Goal: Information Seeking & Learning: Learn about a topic

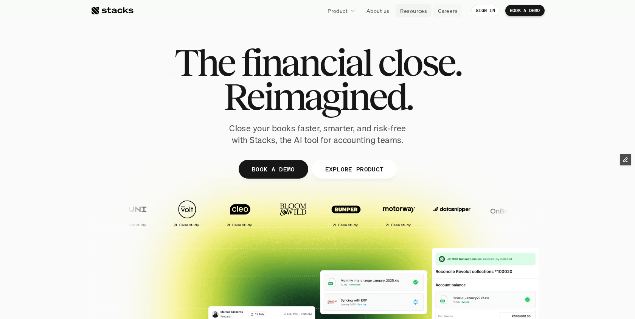
click at [405, 10] on p "Resources" at bounding box center [413, 11] width 27 height 8
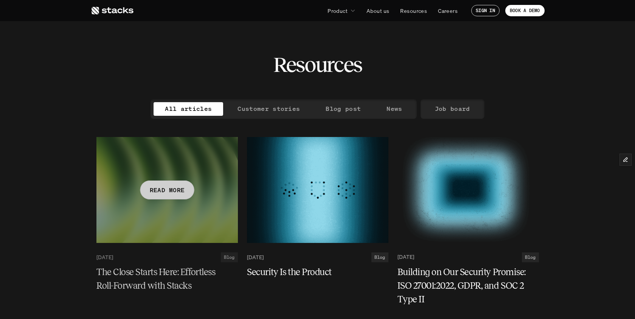
click at [176, 274] on h5 "The Close Starts Here: Effortless Roll-Forward with Stacks" at bounding box center [162, 278] width 132 height 27
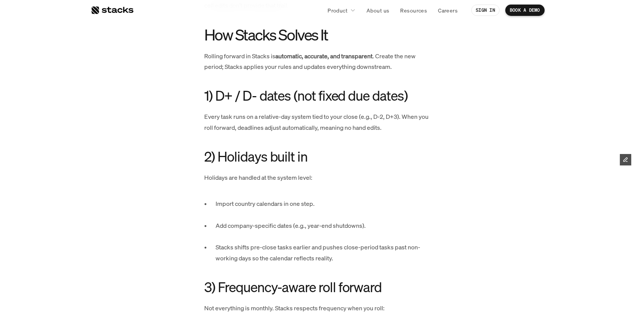
scroll to position [846, 0]
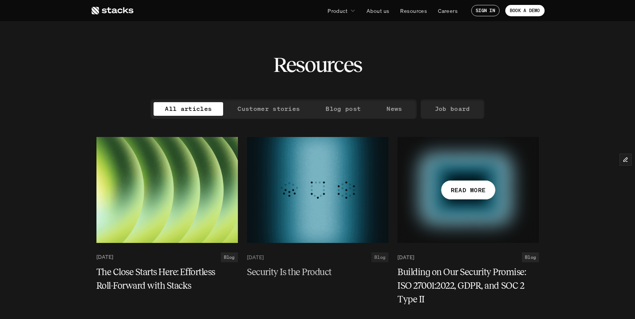
click at [448, 274] on h5 "Building on Our Security Promise: ISO 27001:2022, GDPR, and SOC 2 Type II" at bounding box center [464, 285] width 132 height 41
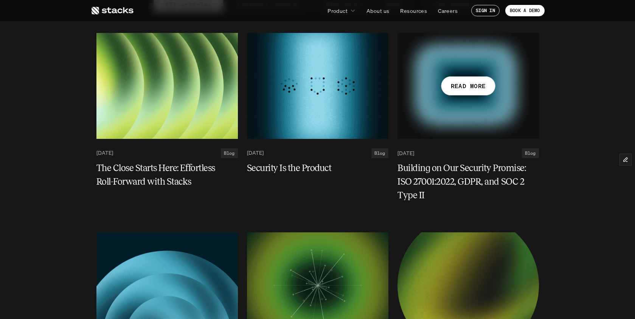
scroll to position [238, 0]
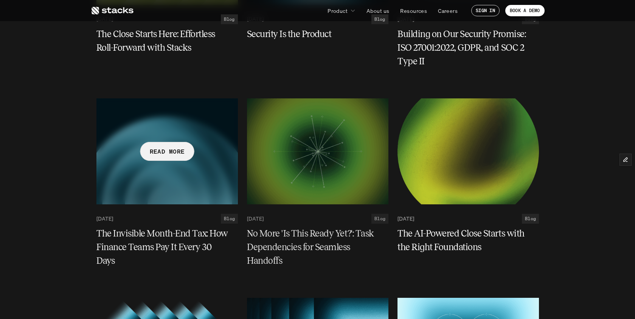
click at [168, 233] on h5 "The Invisible Month-End Tax: How Finance Teams Pay It Every 30 Days" at bounding box center [162, 247] width 132 height 41
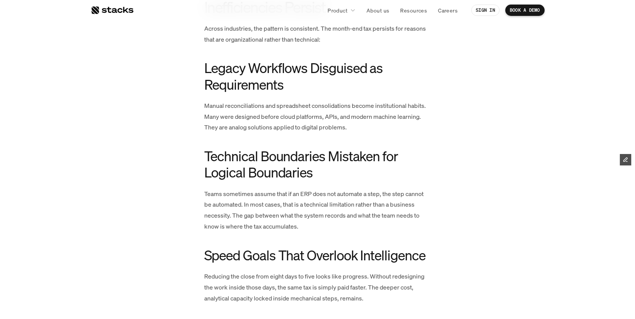
scroll to position [863, 0]
